Goal: Information Seeking & Learning: Learn about a topic

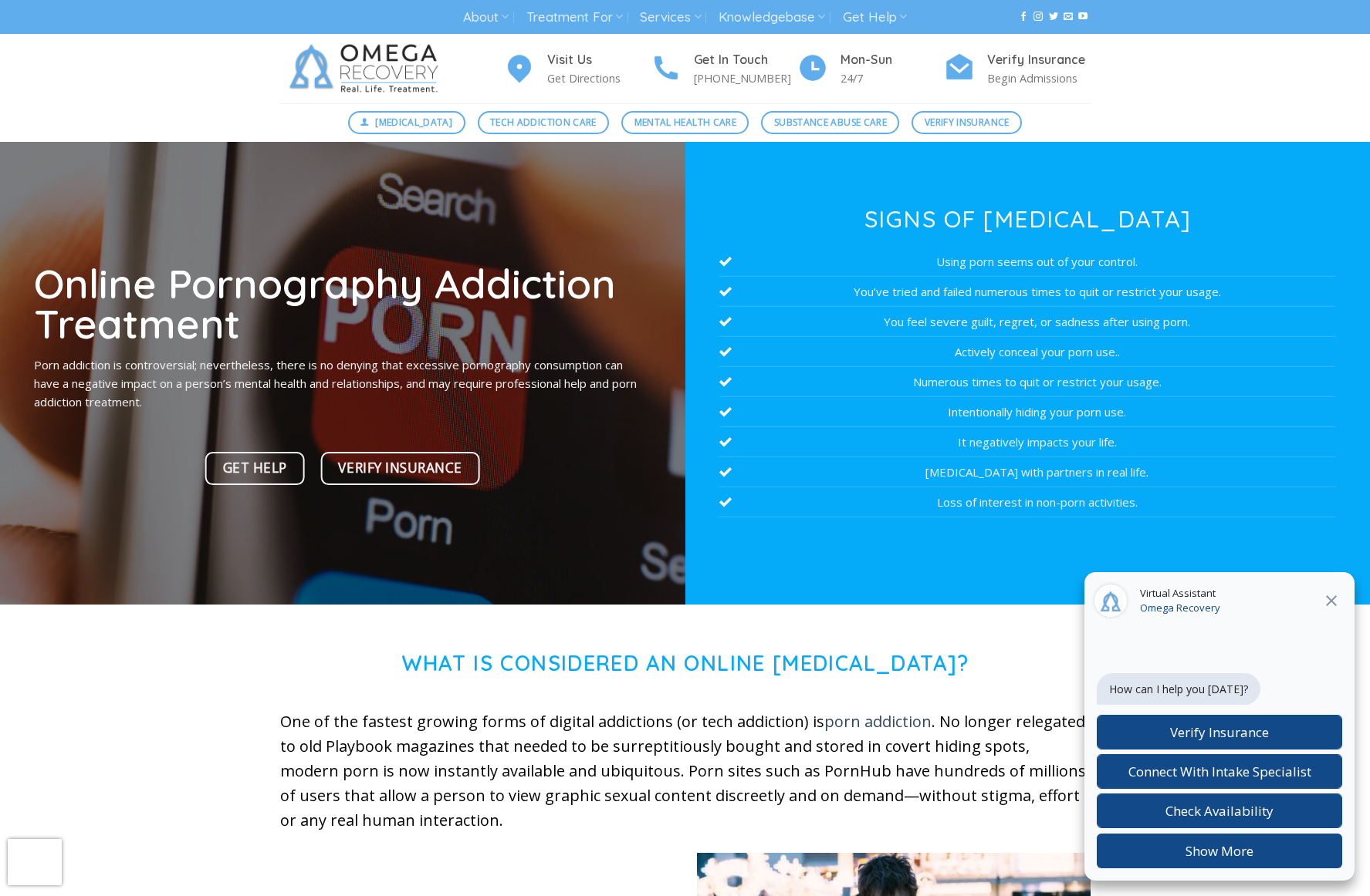
click at [1329, 593] on icon "Close" at bounding box center [1331, 601] width 19 height 19
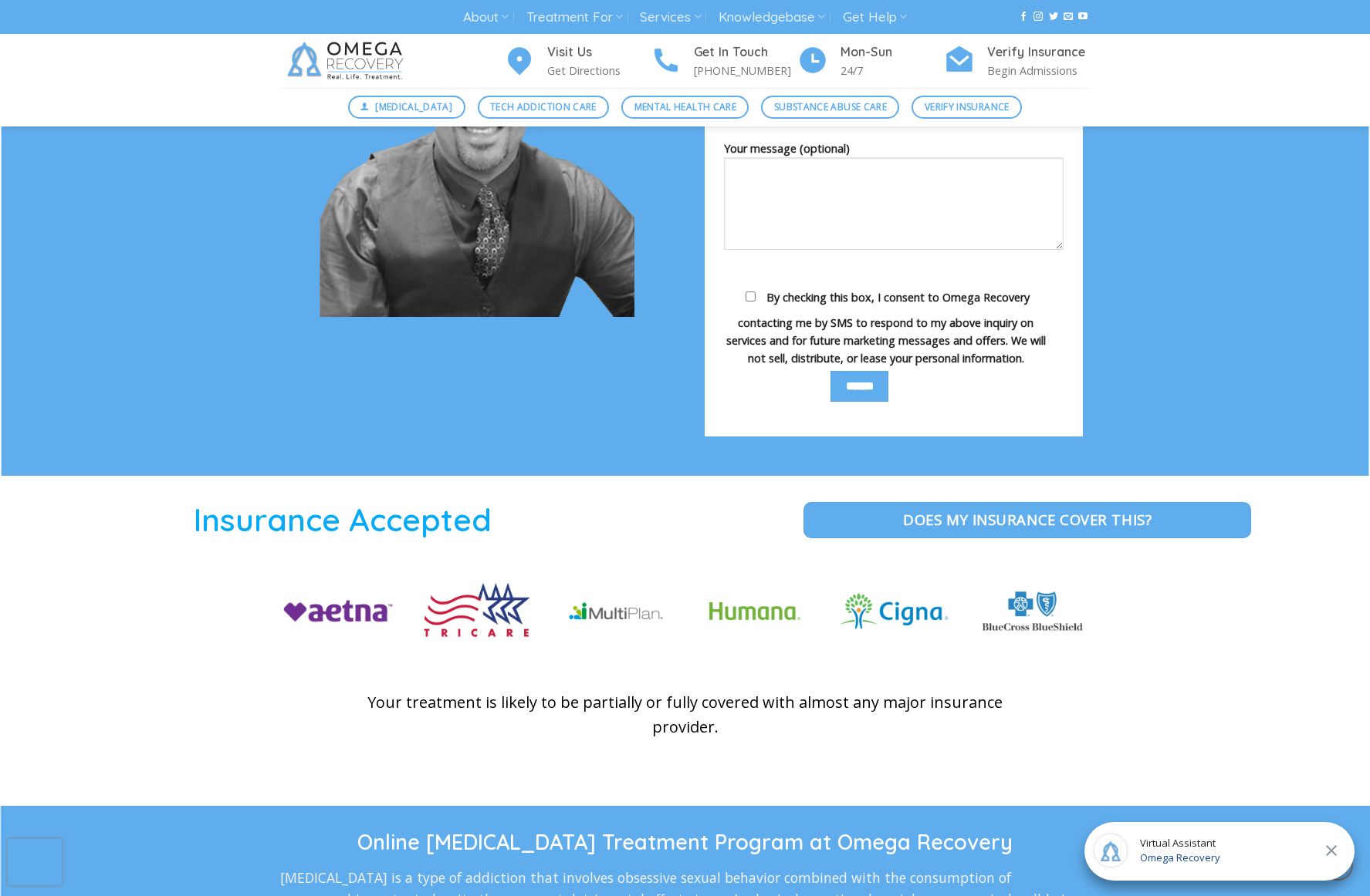
scroll to position [1973, 0]
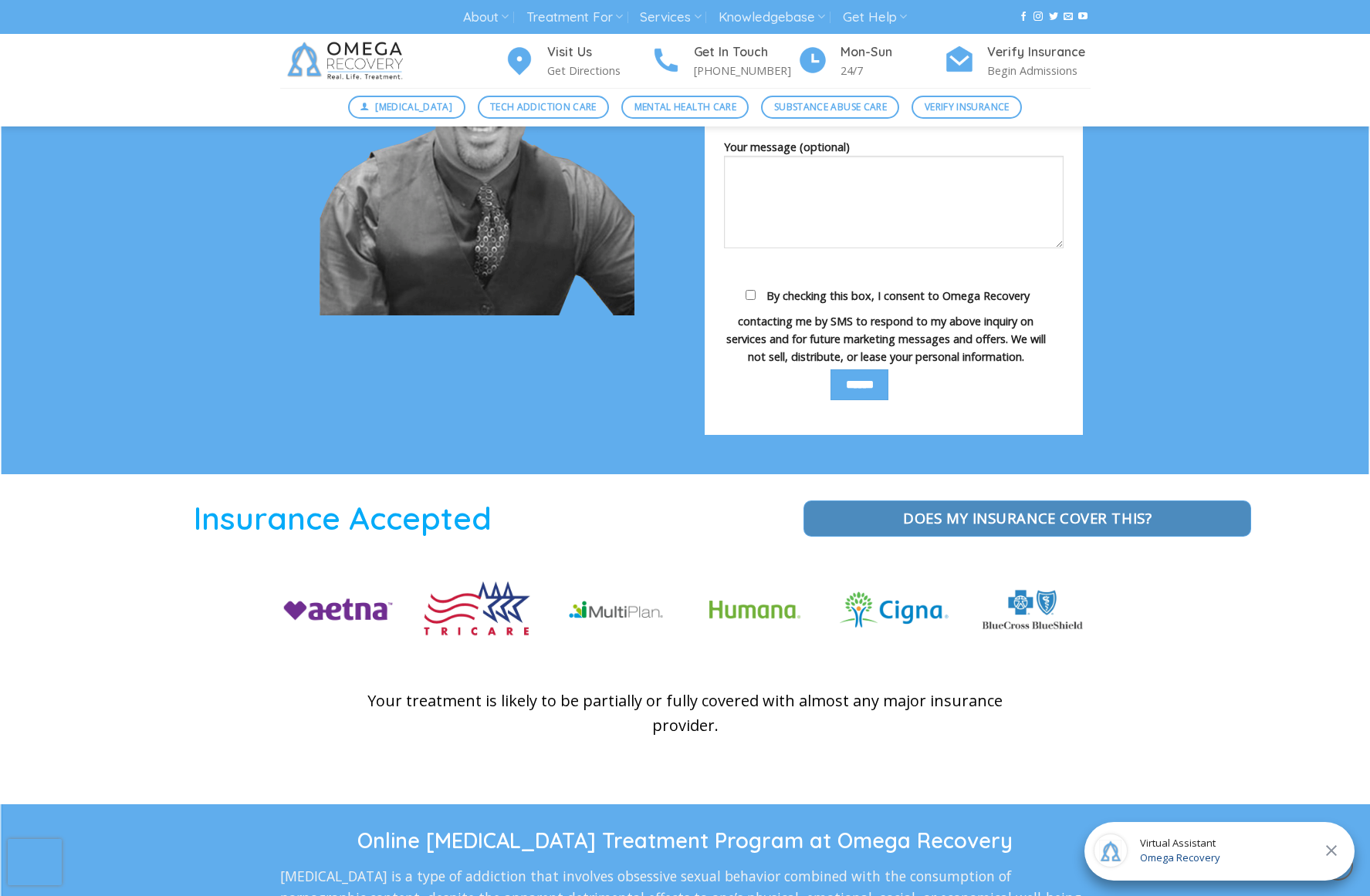
click at [1021, 518] on span "Does my Insurance cover this?" at bounding box center [1027, 518] width 248 height 23
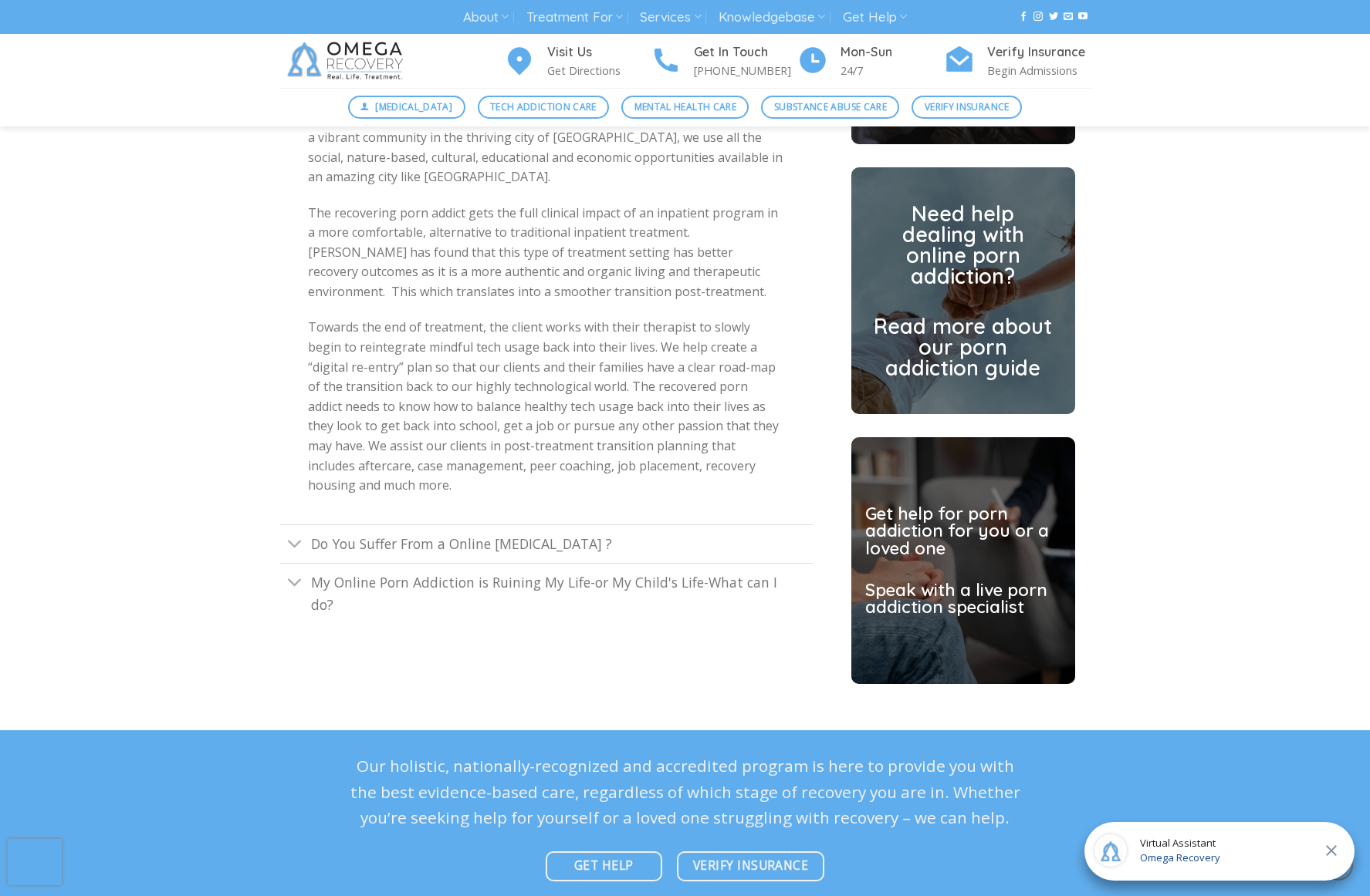
scroll to position [4113, 0]
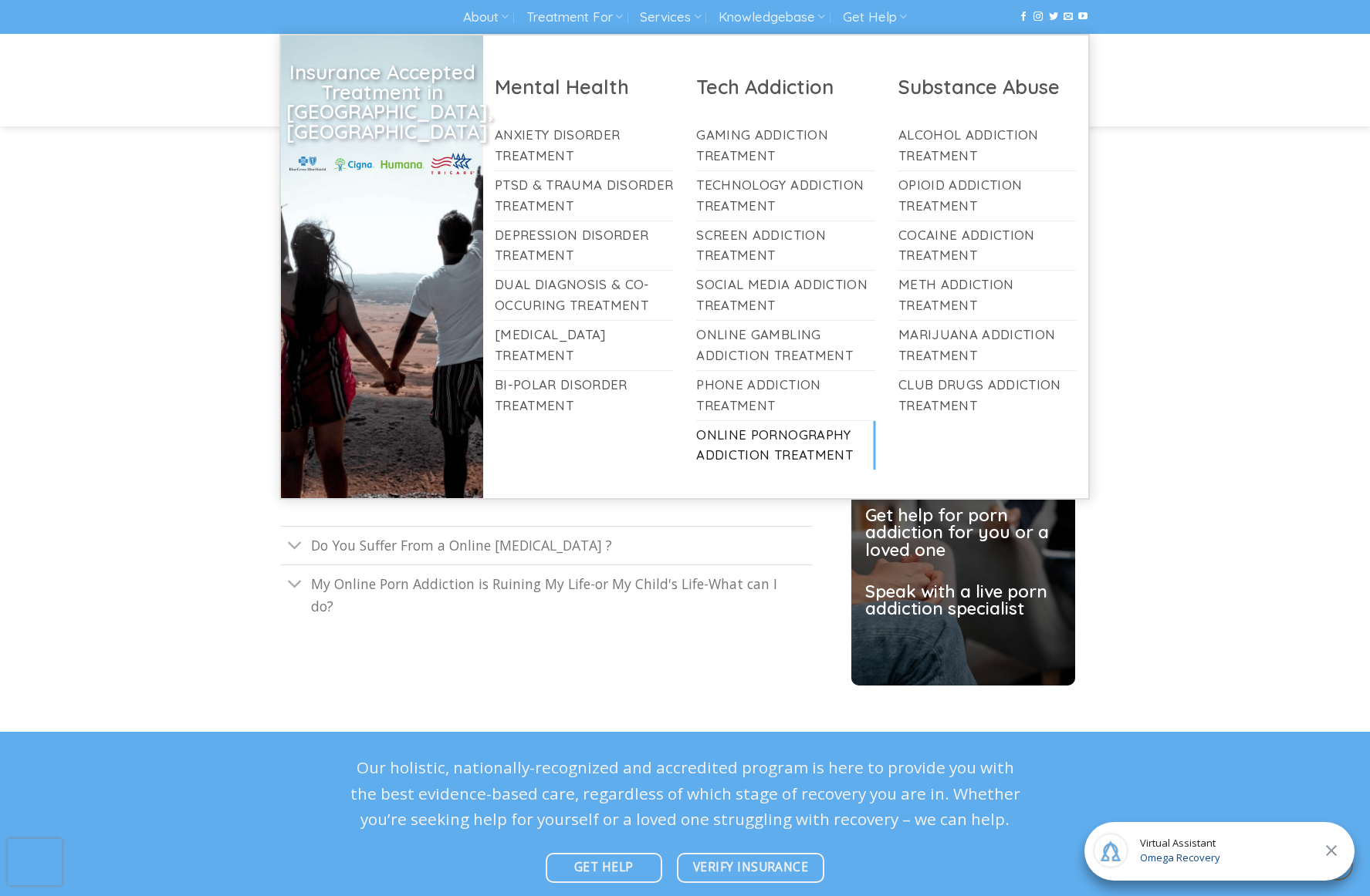
click at [745, 435] on link "Online Pornography Addiction Treatment" at bounding box center [786, 445] width 179 height 49
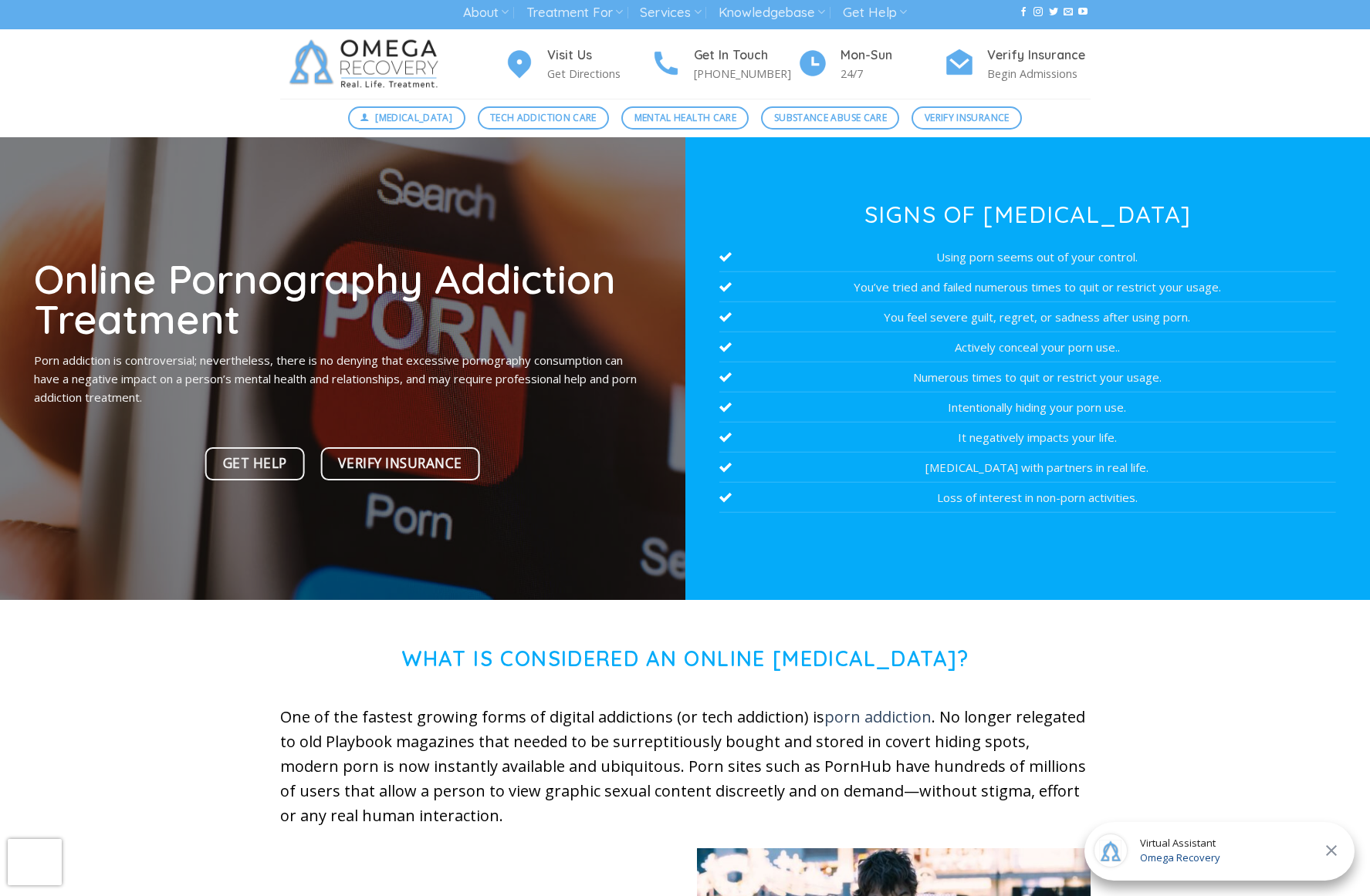
scroll to position [6, 0]
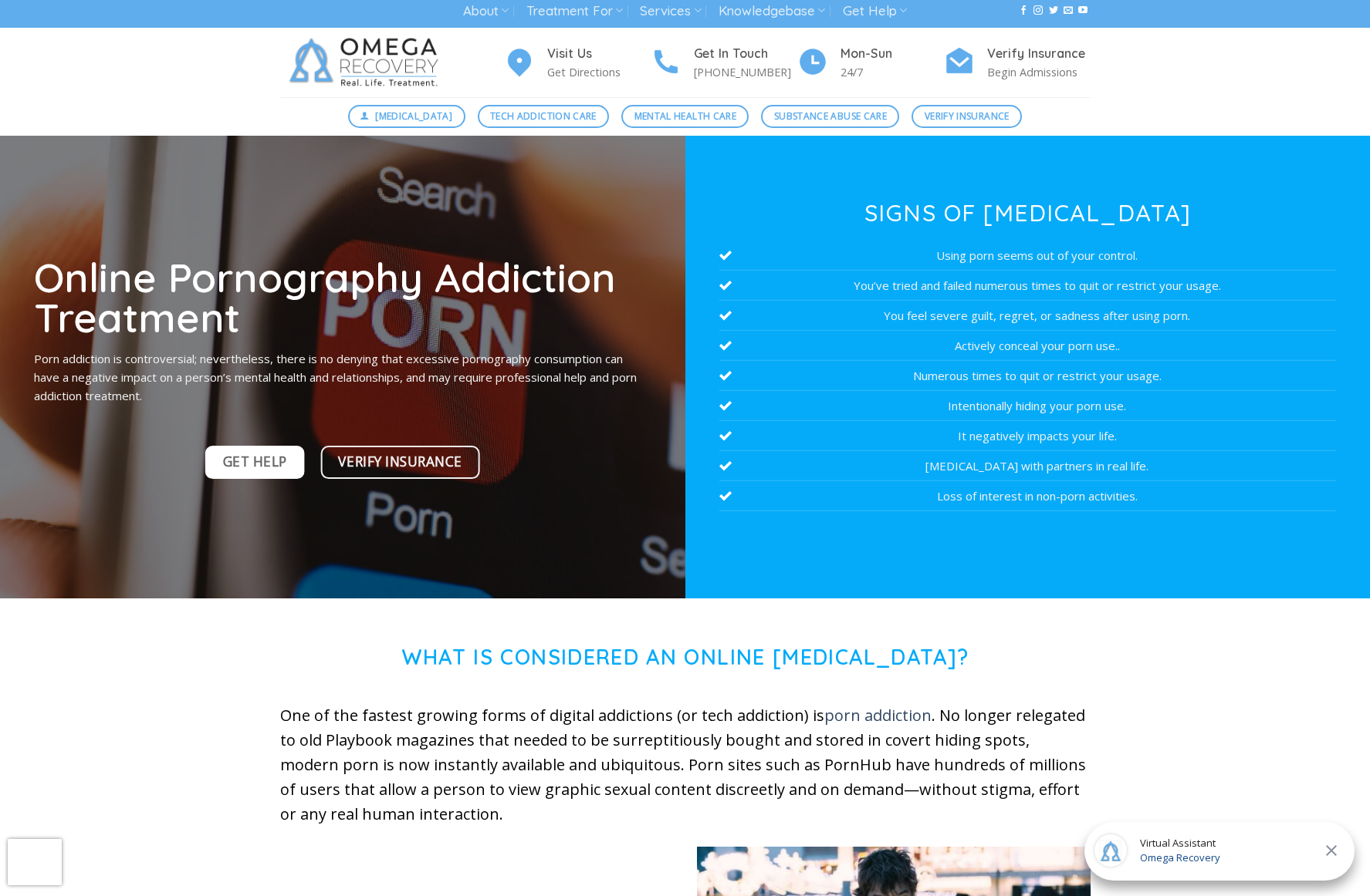
click at [255, 465] on span "Get Help" at bounding box center [255, 462] width 64 height 22
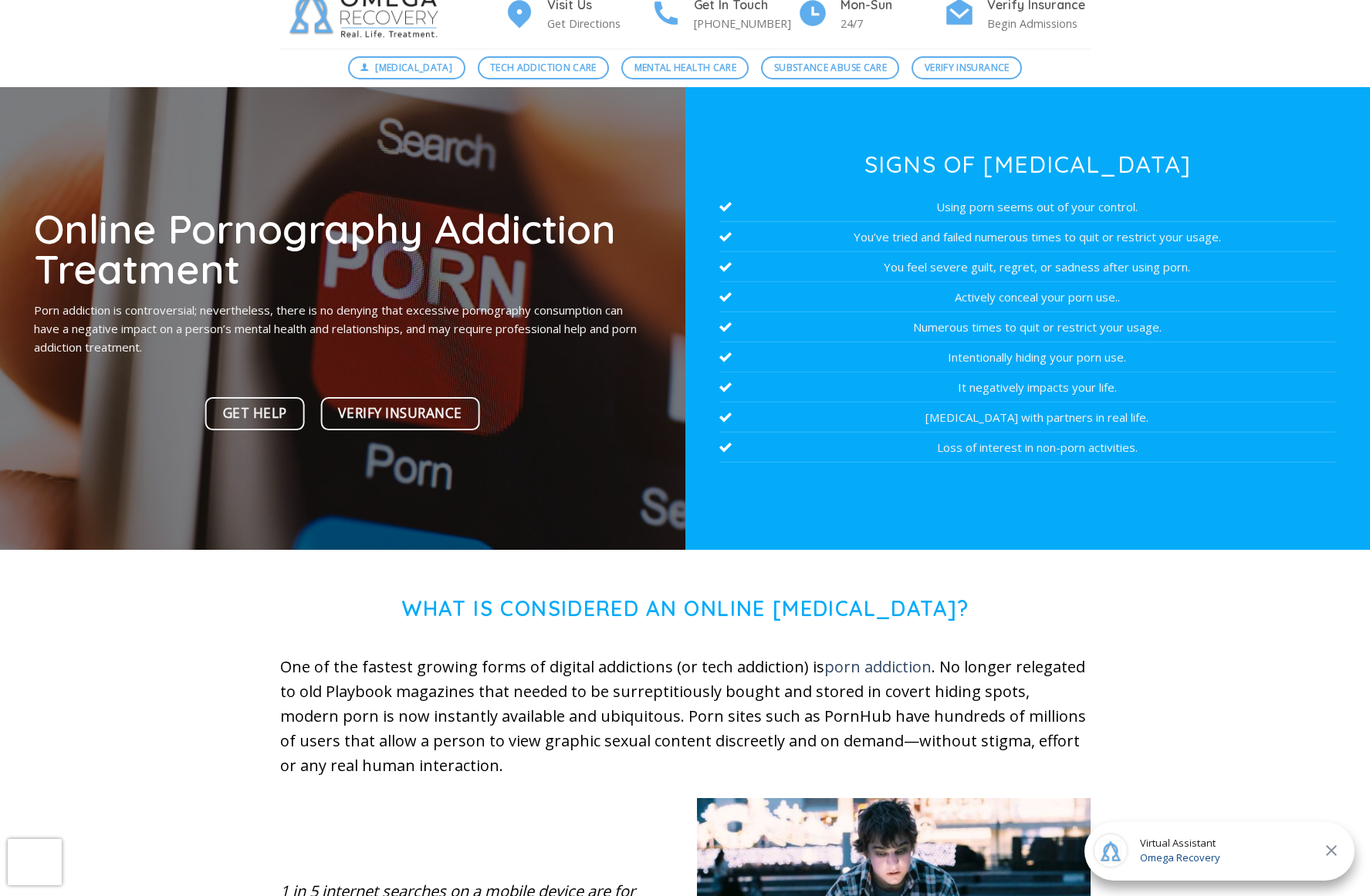
scroll to position [0, 0]
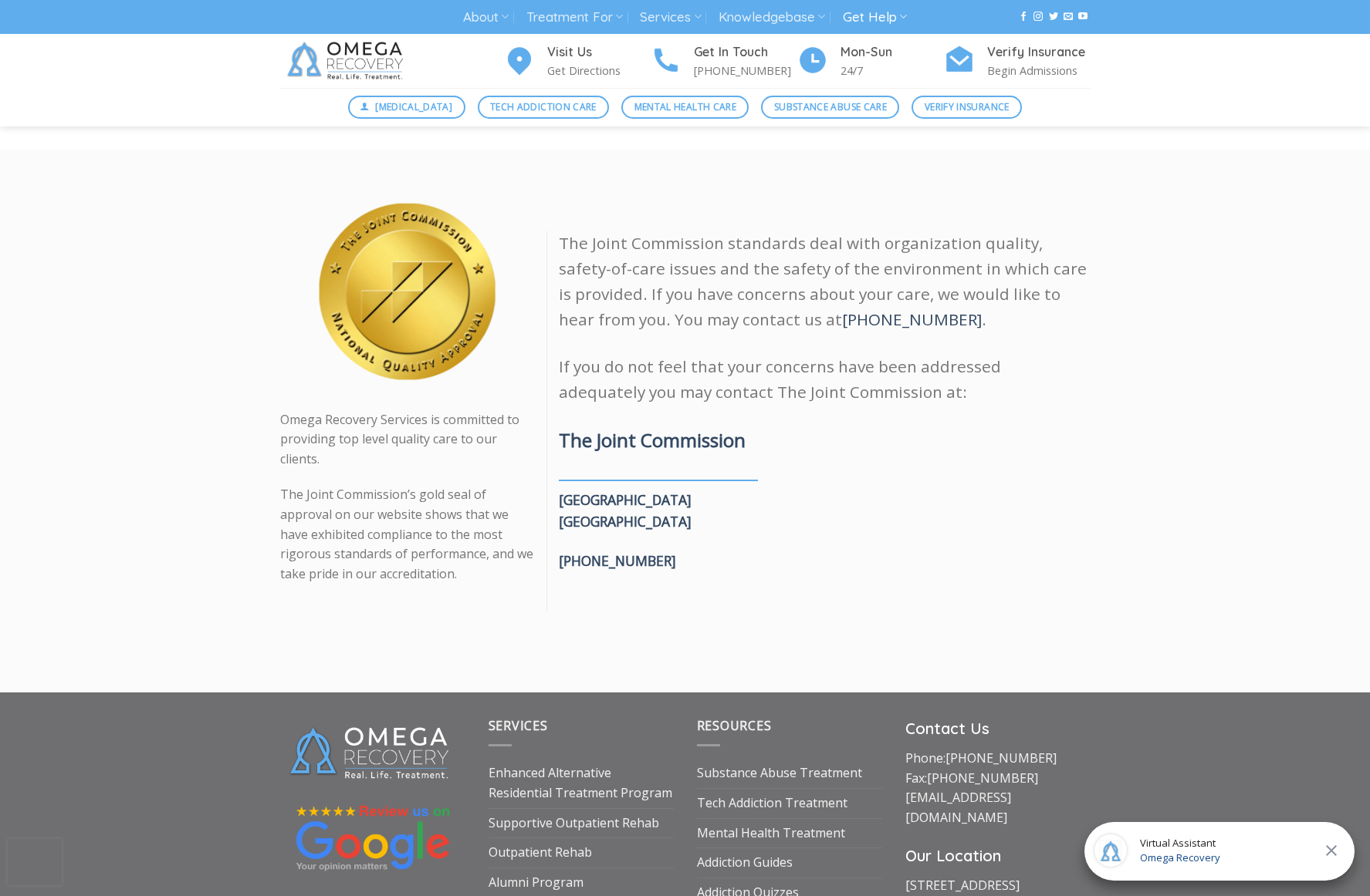
scroll to position [1776, 0]
